Goal: Information Seeking & Learning: Find specific fact

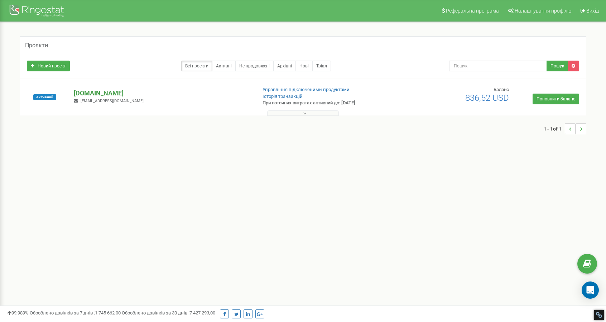
click at [97, 95] on p "[DOMAIN_NAME]" at bounding box center [162, 93] width 177 height 9
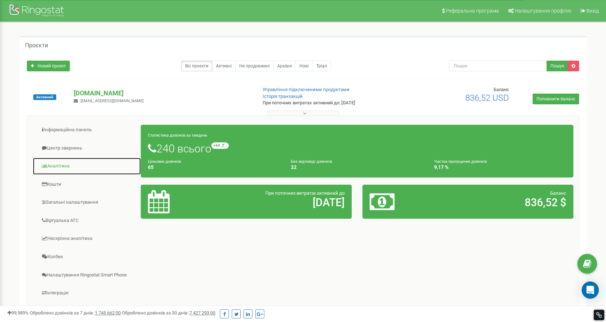
click at [60, 167] on link "Аналiтика" at bounding box center [87, 166] width 109 height 18
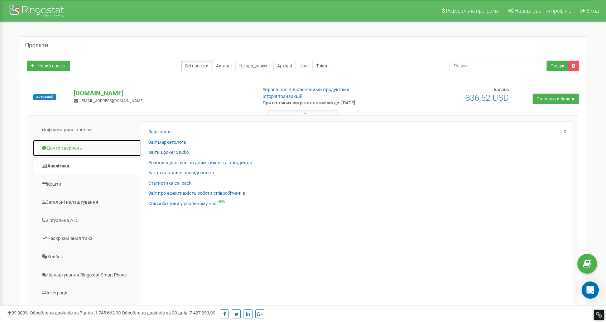
click at [59, 147] on link "Центр звернень" at bounding box center [87, 148] width 109 height 18
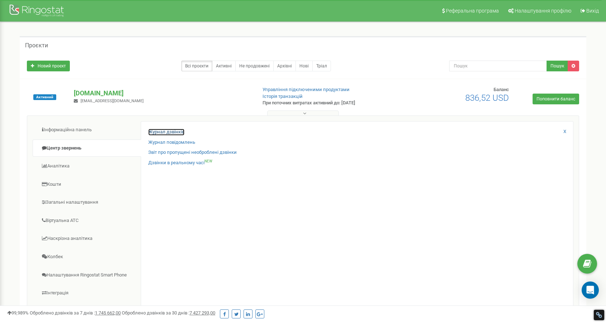
click at [166, 132] on link "Журнал дзвінків" at bounding box center [166, 132] width 36 height 7
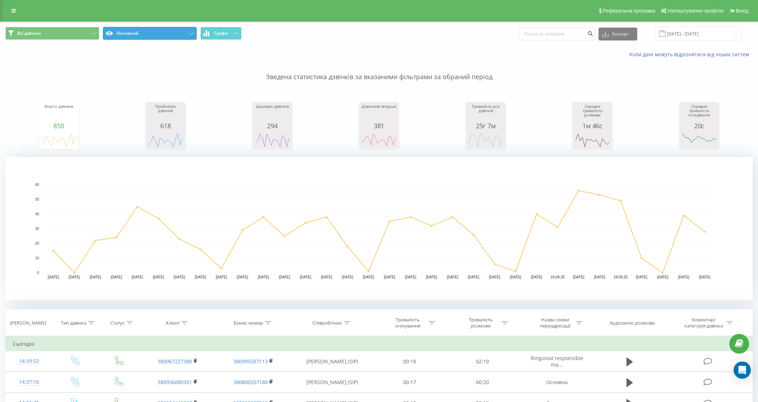
click at [172, 34] on button "Основний" at bounding box center [150, 33] width 94 height 13
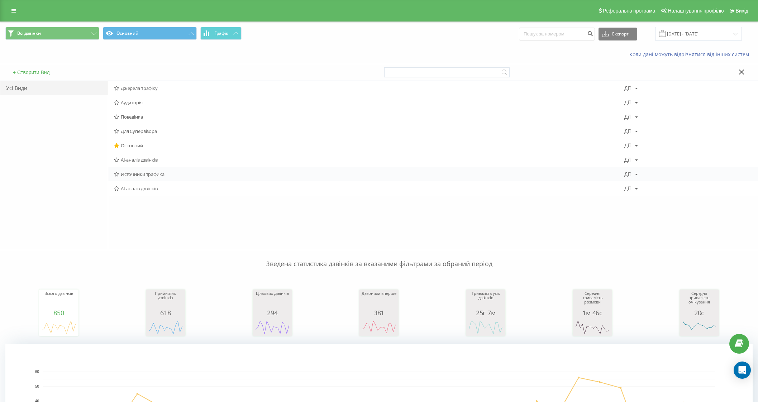
click at [131, 175] on span "Источники трафика" at bounding box center [369, 174] width 510 height 5
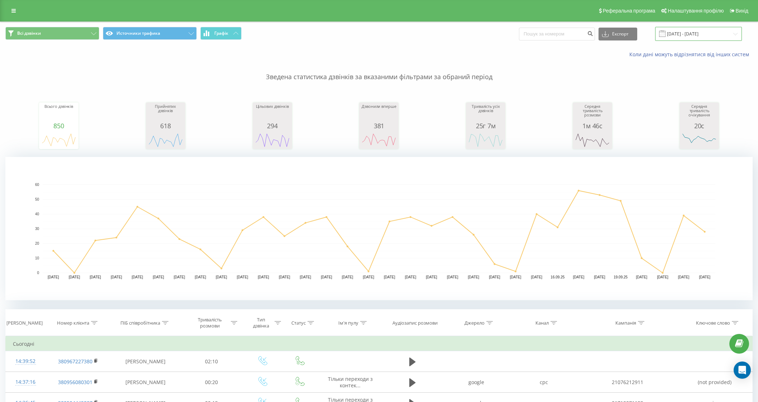
click at [690, 34] on input "[DATE] - [DATE]" at bounding box center [698, 34] width 87 height 14
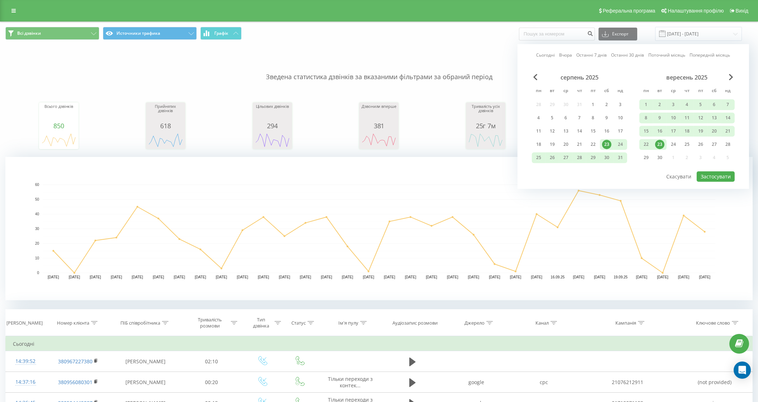
click at [660, 146] on div "23" at bounding box center [659, 144] width 9 height 9
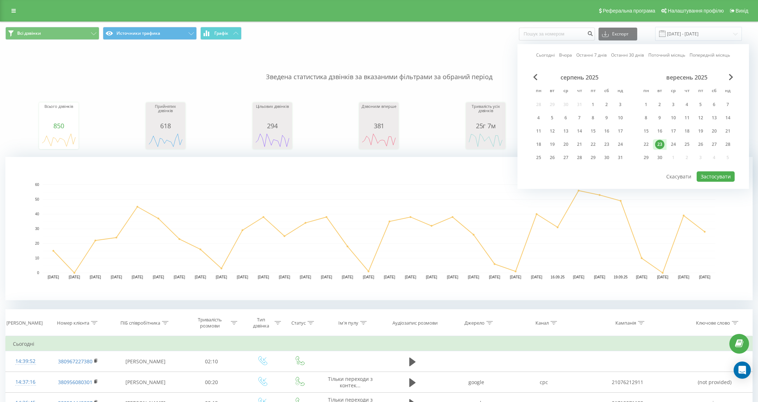
click at [541, 57] on link "Сьогодні" at bounding box center [545, 55] width 19 height 7
click at [707, 177] on button "Застосувати" at bounding box center [716, 176] width 38 height 10
type input "[DATE] - [DATE]"
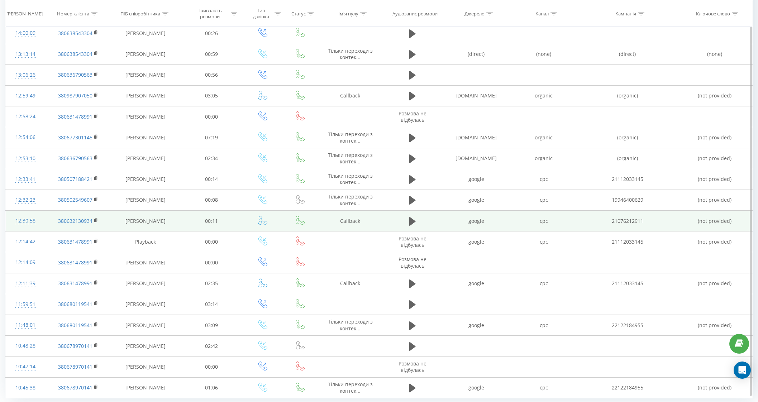
scroll to position [495, 0]
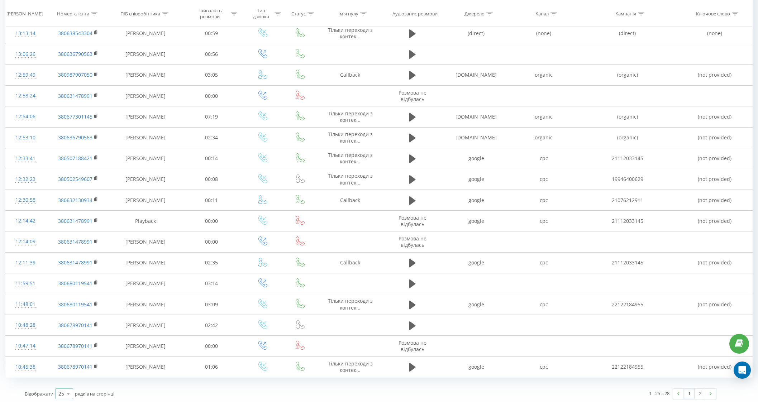
click at [61, 395] on div "25" at bounding box center [61, 393] width 6 height 7
click at [67, 382] on span "100" at bounding box center [62, 383] width 9 height 7
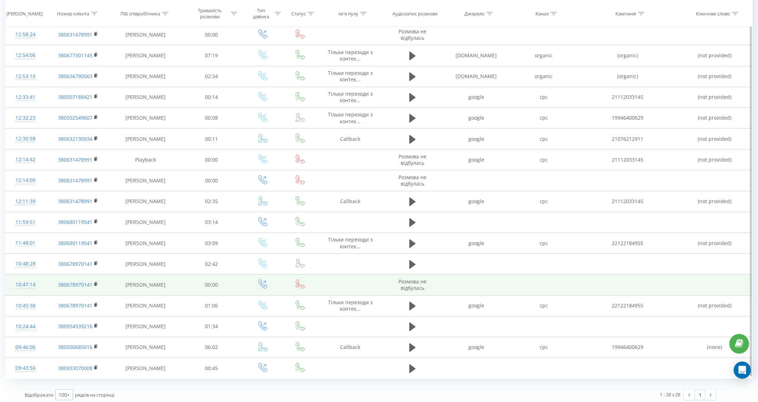
scroll to position [557, 0]
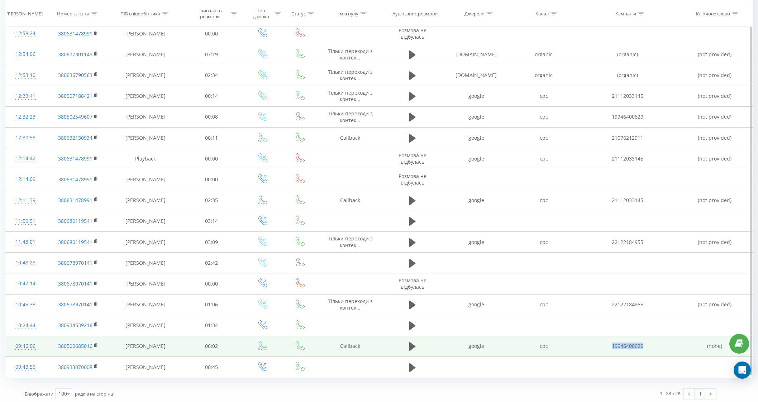
drag, startPoint x: 644, startPoint y: 343, endPoint x: 609, endPoint y: 340, distance: 35.2
click at [609, 340] on td "19946400629" at bounding box center [627, 346] width 100 height 21
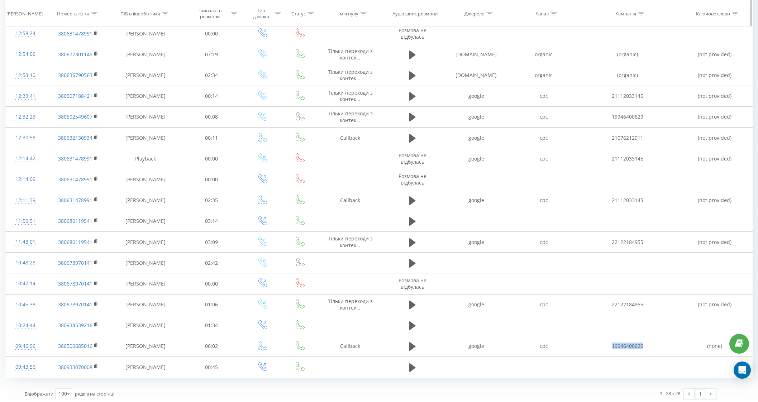
copy td "19946400629"
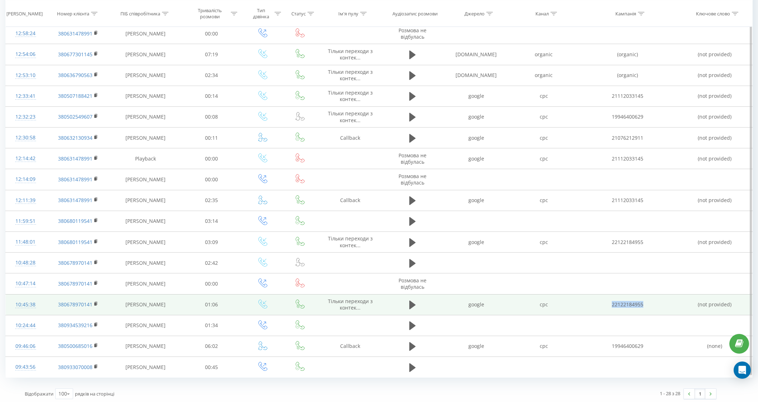
drag, startPoint x: 647, startPoint y: 301, endPoint x: 609, endPoint y: 301, distance: 38.7
click at [609, 301] on td "22122184955" at bounding box center [627, 304] width 100 height 21
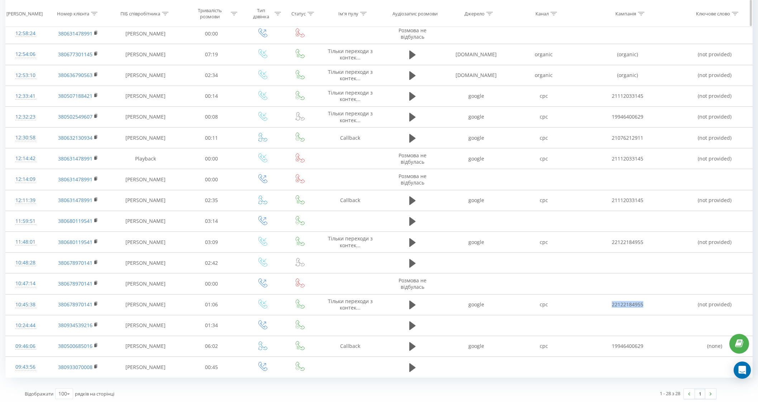
copy td "22122184955"
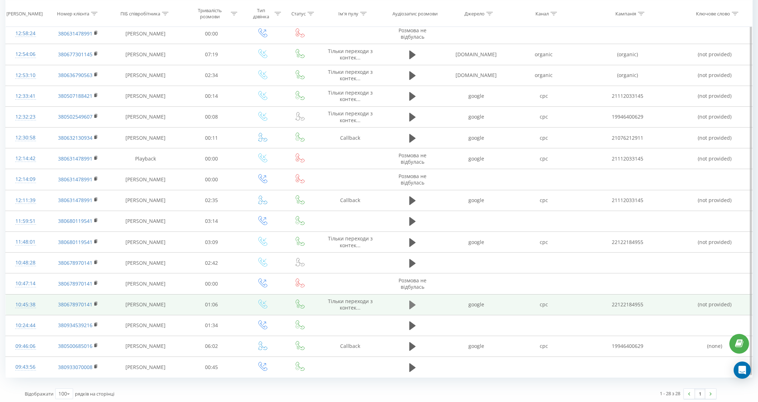
click at [410, 304] on icon at bounding box center [412, 305] width 6 height 9
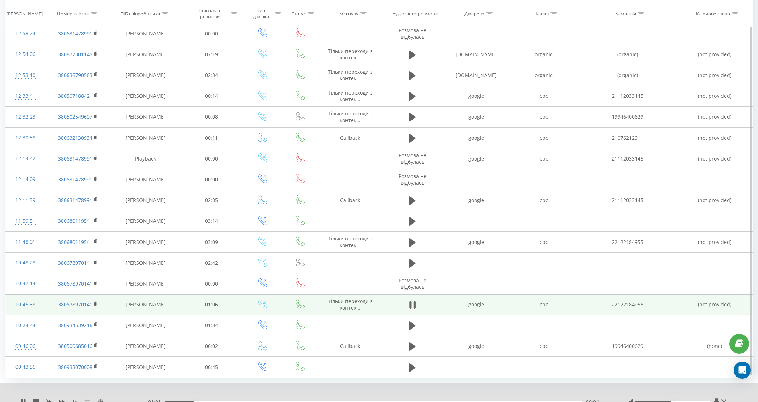
click at [513, 390] on div at bounding box center [374, 393] width 566 height 8
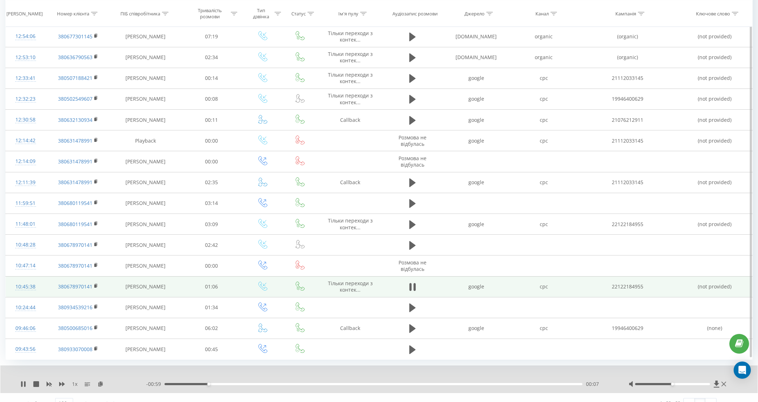
scroll to position [585, 0]
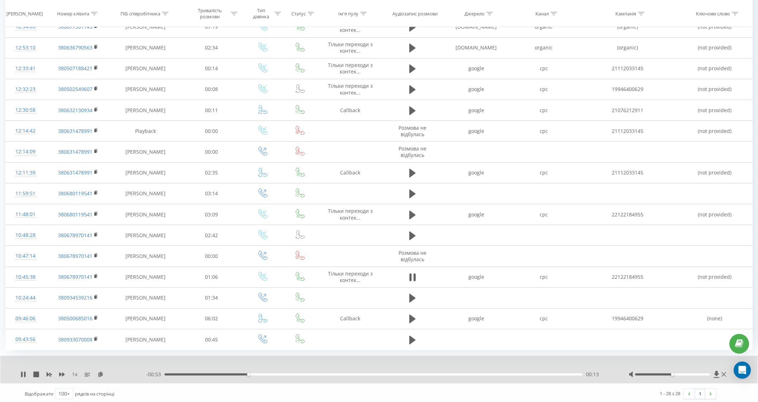
click at [563, 395] on div "1 - 28 з 28 1" at bounding box center [546, 394] width 351 height 21
click at [413, 272] on icon at bounding box center [412, 277] width 6 height 10
click at [413, 275] on icon at bounding box center [412, 277] width 6 height 9
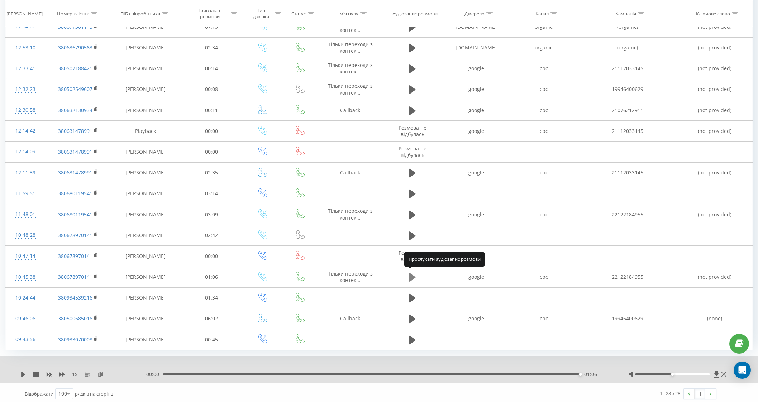
click at [410, 275] on icon at bounding box center [412, 277] width 6 height 9
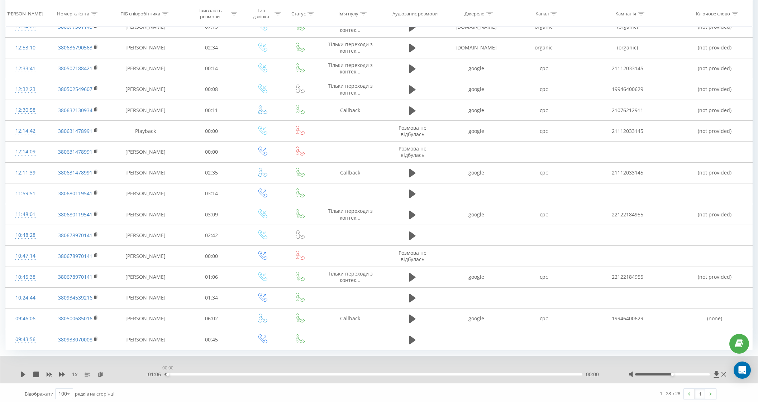
click at [166, 373] on div "00:00" at bounding box center [374, 374] width 418 height 2
click at [410, 273] on icon at bounding box center [412, 277] width 6 height 9
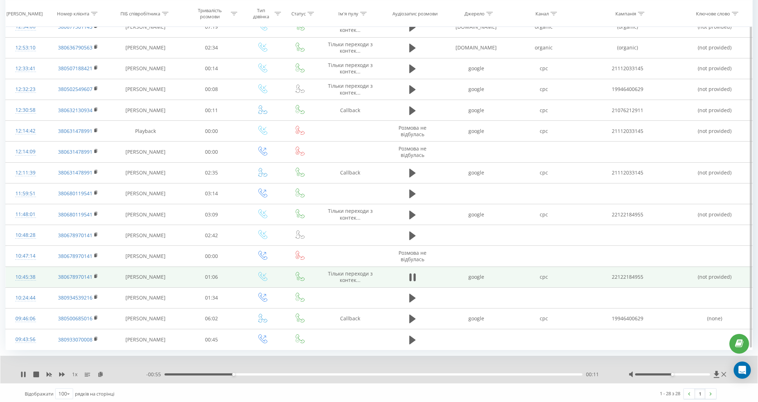
click at [343, 272] on span "Тiльки переходи з контек..." at bounding box center [350, 276] width 45 height 13
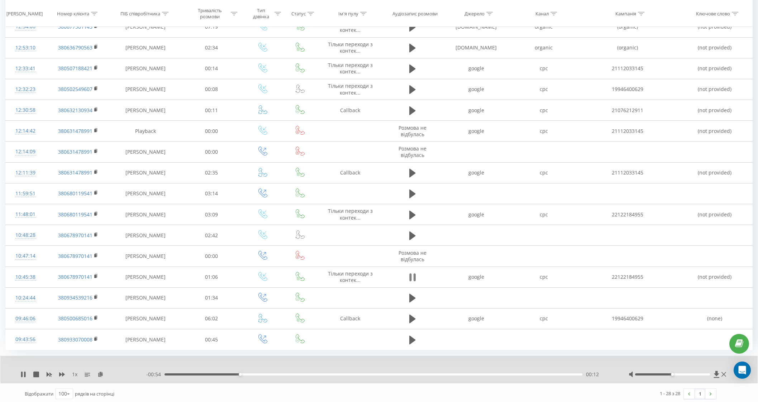
click at [411, 274] on icon at bounding box center [411, 277] width 2 height 8
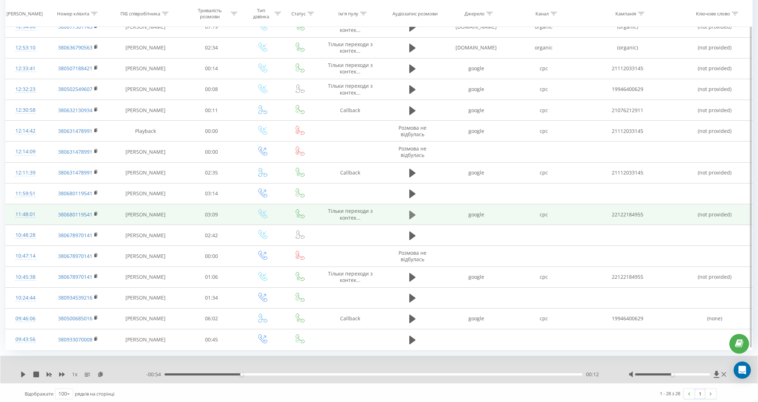
click at [412, 212] on icon at bounding box center [412, 214] width 6 height 9
drag, startPoint x: 737, startPoint y: 211, endPoint x: 486, endPoint y: 207, distance: 250.6
click at [486, 207] on tr "11:48:01 380680119541 [PERSON_NAME] 03:09 Тiльки переходи з контек... google cp…" at bounding box center [379, 214] width 747 height 21
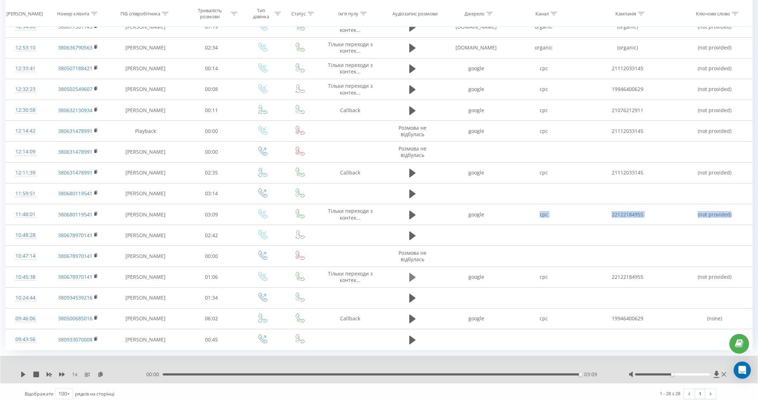
click at [413, 274] on icon at bounding box center [412, 277] width 6 height 9
click at [168, 373] on div "00:19" at bounding box center [374, 374] width 418 height 2
click at [688, 373] on div at bounding box center [672, 374] width 75 height 2
click at [170, 373] on div "00:00" at bounding box center [374, 374] width 418 height 2
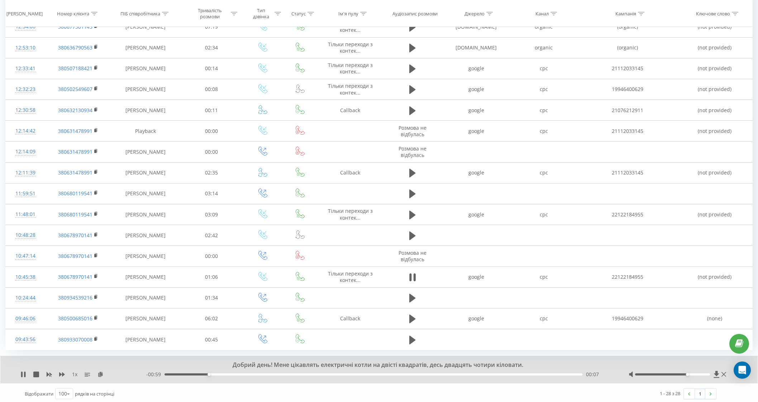
click at [167, 371] on div "- 00:59 00:07 00:07" at bounding box center [378, 374] width 464 height 7
click at [165, 373] on div "00:00" at bounding box center [374, 374] width 418 height 2
click at [178, 375] on div "- 00:17 00:49 00:49" at bounding box center [378, 374] width 464 height 7
click at [172, 373] on div "00:50" at bounding box center [374, 374] width 418 height 2
click at [24, 372] on icon at bounding box center [23, 375] width 6 height 6
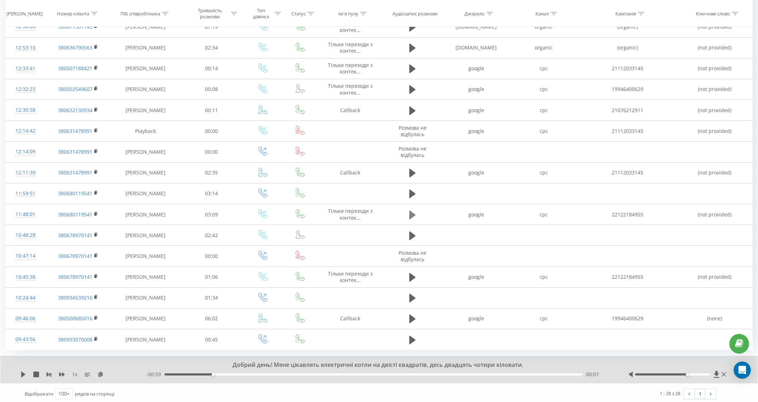
click at [410, 210] on icon at bounding box center [412, 214] width 6 height 9
click at [684, 373] on div at bounding box center [672, 374] width 75 height 2
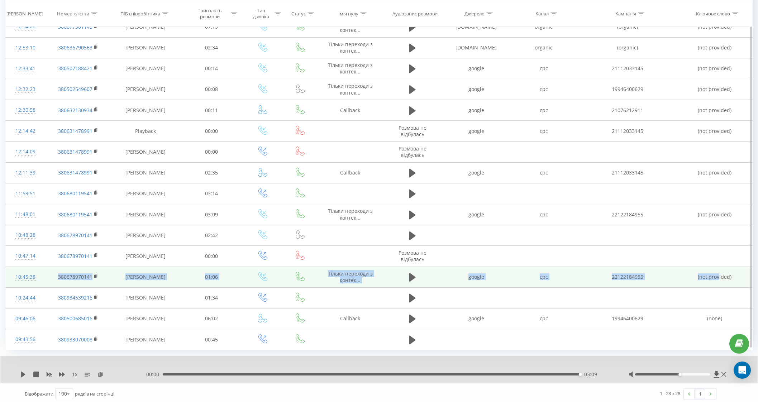
drag, startPoint x: 719, startPoint y: 277, endPoint x: 56, endPoint y: 273, distance: 663.8
click at [56, 273] on tr "10:45:38 380678970141 [PERSON_NAME] 01:06 Тiльки переходи з контек... google cp…" at bounding box center [379, 277] width 747 height 21
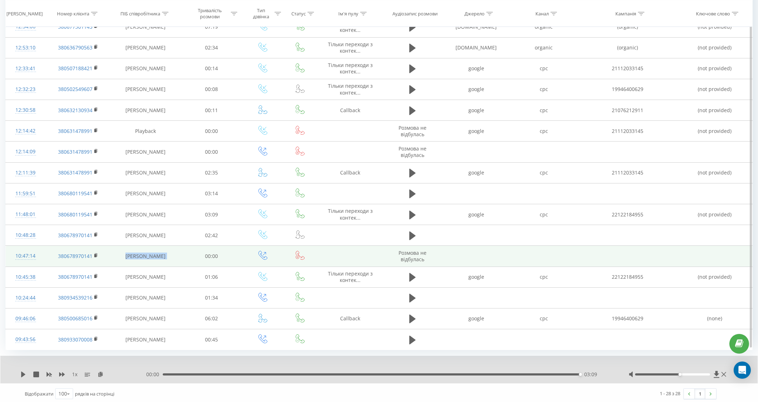
drag, startPoint x: 121, startPoint y: 253, endPoint x: 192, endPoint y: 252, distance: 70.6
click at [192, 252] on tr "10:47:14 380678970141 [PERSON_NAME] 00:00 Розмова не відбулась" at bounding box center [379, 256] width 747 height 21
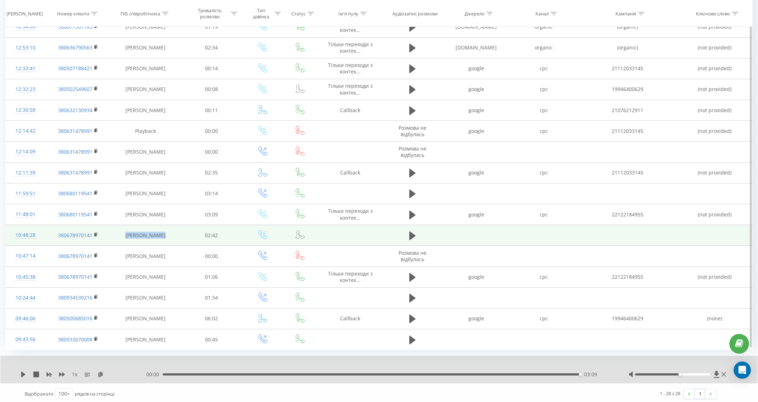
drag, startPoint x: 125, startPoint y: 228, endPoint x: 173, endPoint y: 228, distance: 47.3
click at [173, 228] on td "[PERSON_NAME]" at bounding box center [145, 235] width 70 height 21
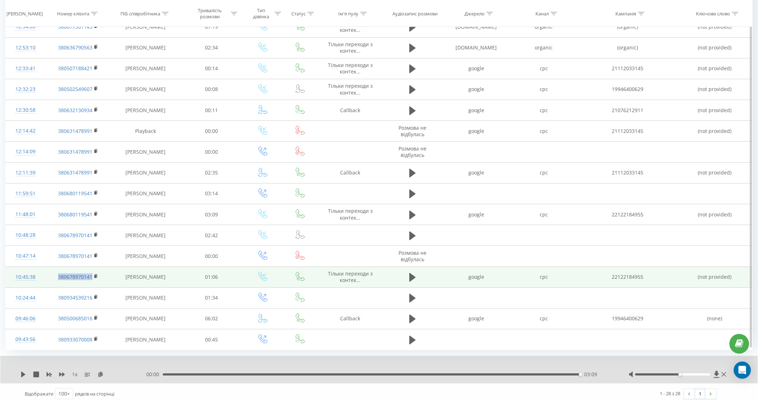
drag, startPoint x: 53, startPoint y: 278, endPoint x: 94, endPoint y: 278, distance: 40.5
click at [94, 278] on td "380678970141" at bounding box center [78, 277] width 65 height 21
copy link "380678970141"
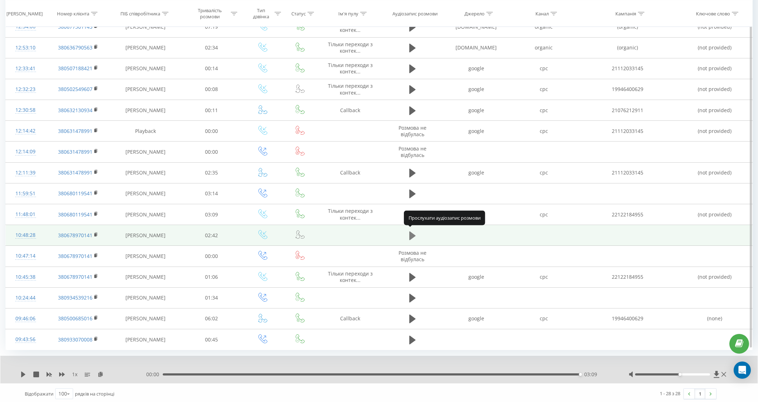
click at [412, 232] on icon at bounding box center [412, 236] width 6 height 9
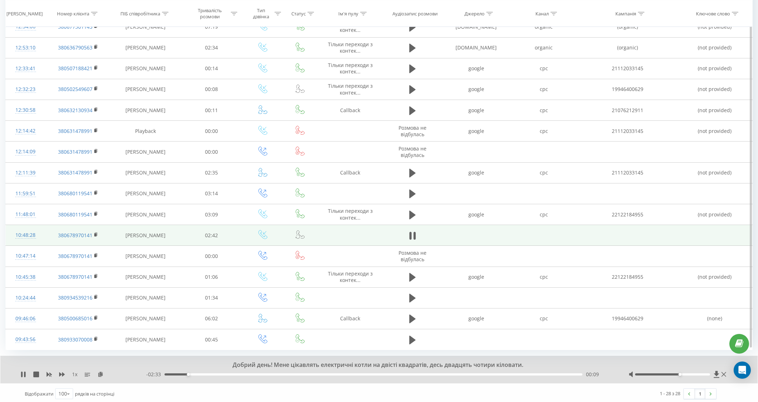
click at [680, 373] on div "Accessibility label" at bounding box center [680, 374] width 3 height 3
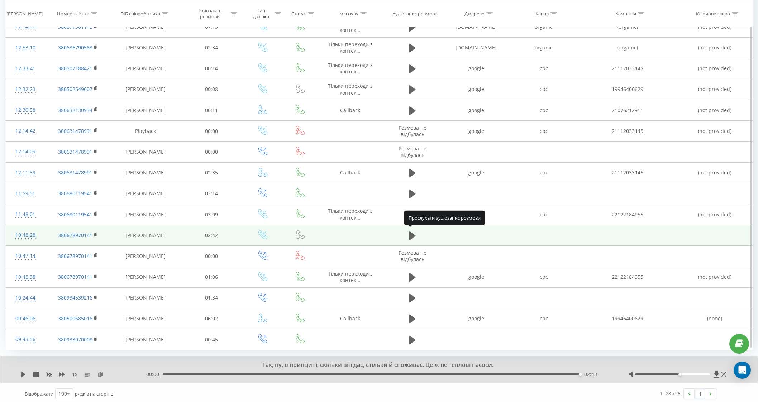
click at [411, 233] on icon at bounding box center [412, 236] width 6 height 9
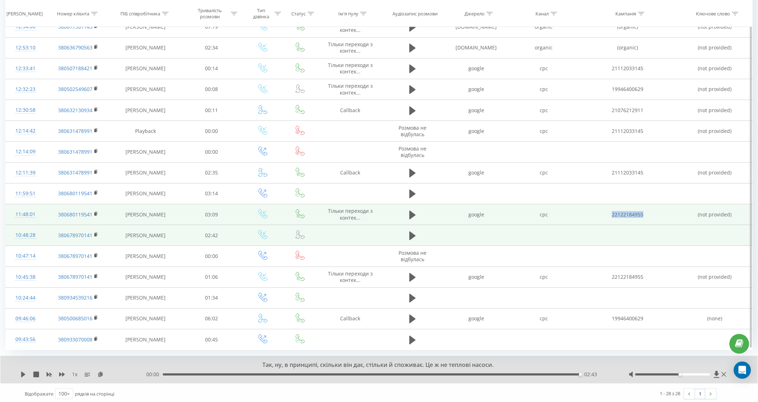
drag, startPoint x: 648, startPoint y: 210, endPoint x: 613, endPoint y: 212, distance: 35.9
click at [613, 212] on td "22122184955" at bounding box center [627, 214] width 100 height 21
copy td "22122184955"
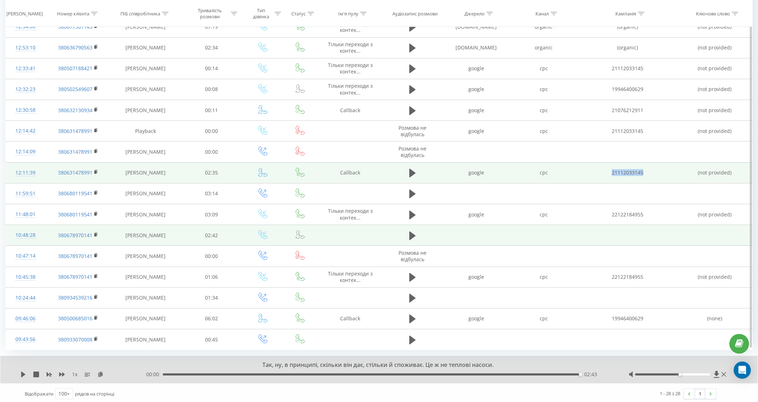
drag, startPoint x: 649, startPoint y: 171, endPoint x: 606, endPoint y: 171, distance: 42.3
click at [606, 171] on td "21112033145" at bounding box center [627, 172] width 100 height 21
copy td "21112033145"
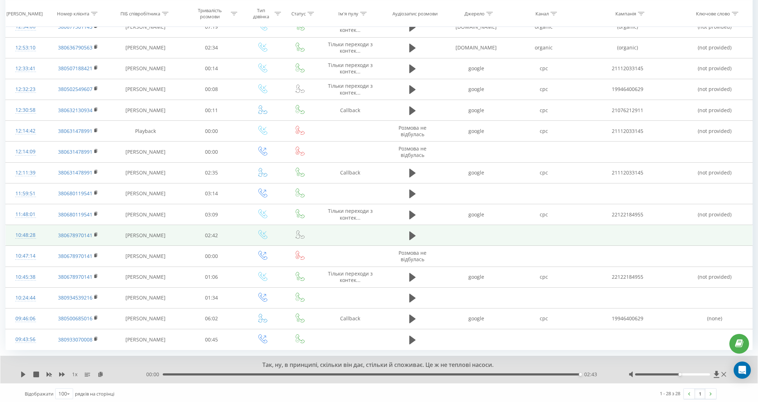
scroll to position [495, 0]
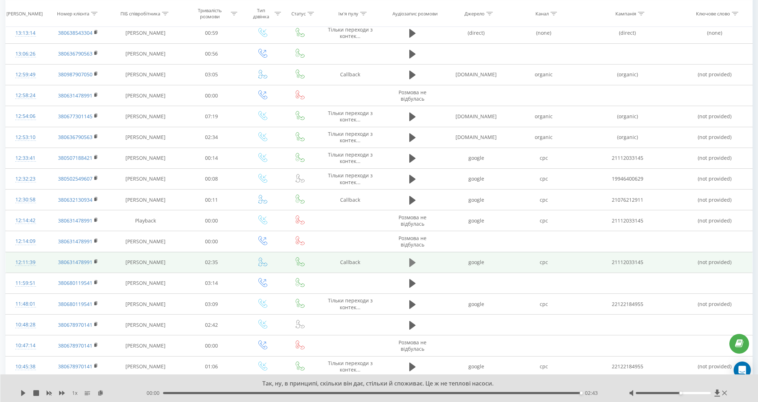
click at [412, 264] on icon at bounding box center [412, 263] width 6 height 10
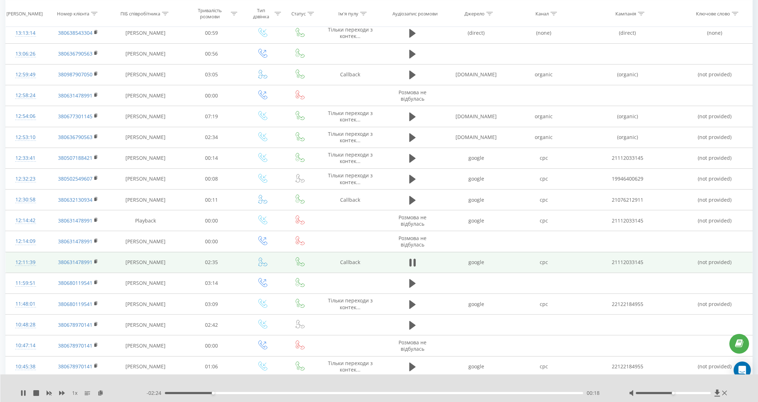
drag, startPoint x: 681, startPoint y: 393, endPoint x: 674, endPoint y: 395, distance: 7.0
click at [674, 395] on div at bounding box center [679, 393] width 100 height 7
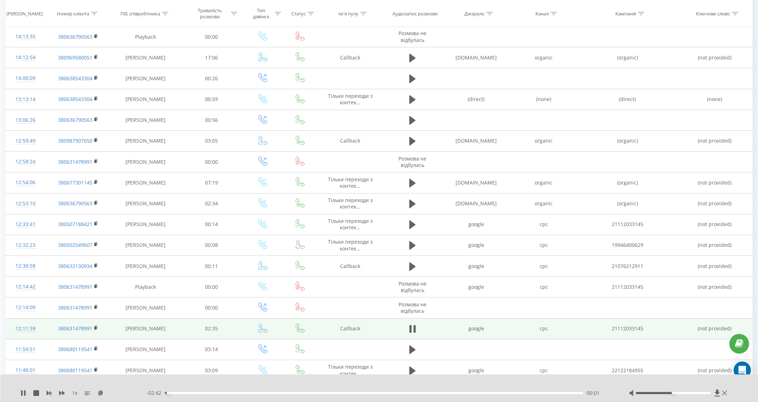
scroll to position [457, 0]
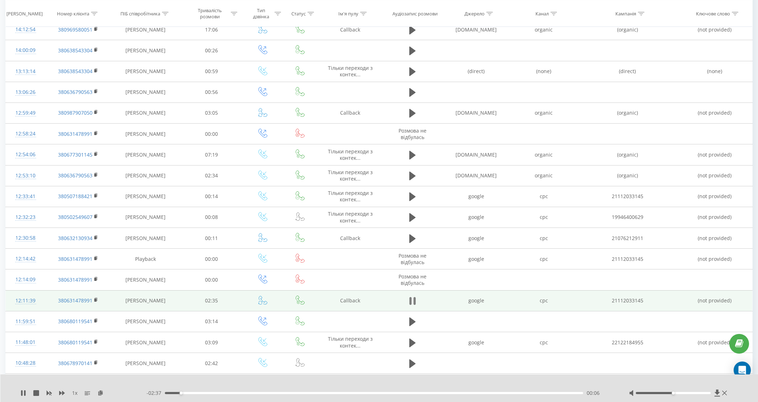
click at [414, 297] on icon at bounding box center [415, 301] width 2 height 8
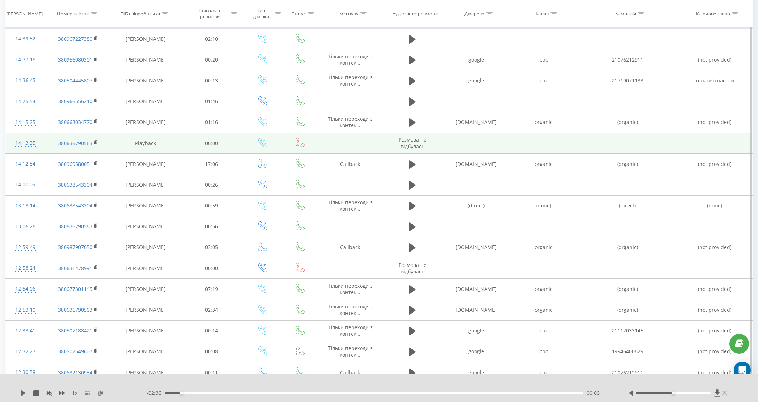
scroll to position [278, 0]
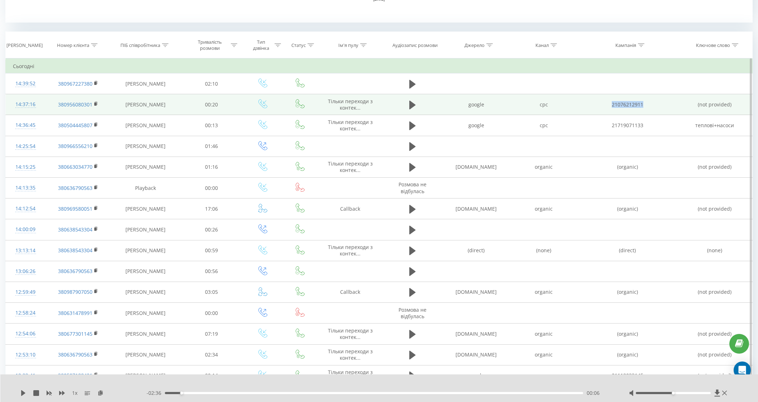
drag, startPoint x: 646, startPoint y: 103, endPoint x: 606, endPoint y: 104, distance: 39.4
click at [606, 104] on td "21076212911" at bounding box center [627, 104] width 100 height 21
drag, startPoint x: 646, startPoint y: 105, endPoint x: 609, endPoint y: 106, distance: 36.9
click at [609, 106] on td "21076212911" at bounding box center [627, 104] width 100 height 21
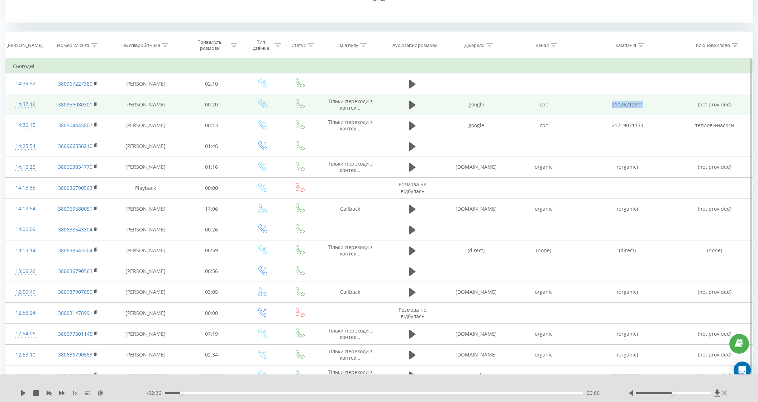
copy td "21076212911"
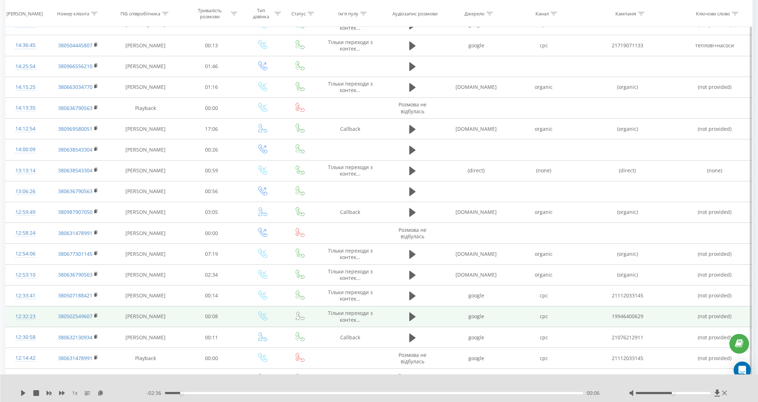
scroll to position [360, 0]
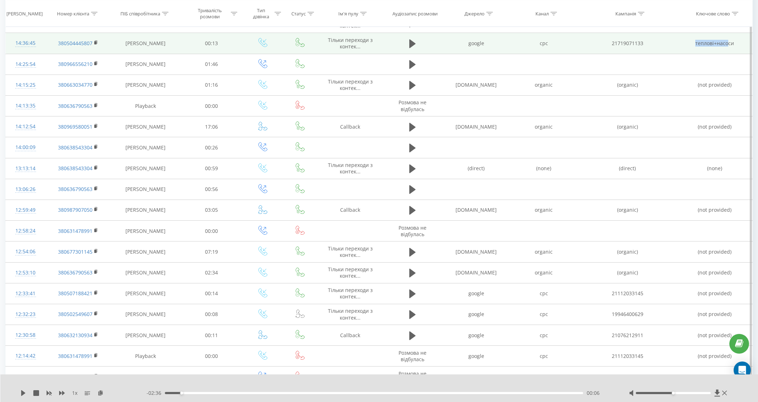
drag, startPoint x: 729, startPoint y: 40, endPoint x: 656, endPoint y: 39, distance: 73.5
click at [656, 39] on tr "14:36:45 380504445807 [PERSON_NAME] 00:13 Тiльки переходи з контек... google cp…" at bounding box center [379, 43] width 747 height 21
drag, startPoint x: 609, startPoint y: 42, endPoint x: 652, endPoint y: 42, distance: 43.7
click at [652, 42] on td "21719071133" at bounding box center [627, 43] width 100 height 21
copy td "21719071133"
